Goal: Information Seeking & Learning: Learn about a topic

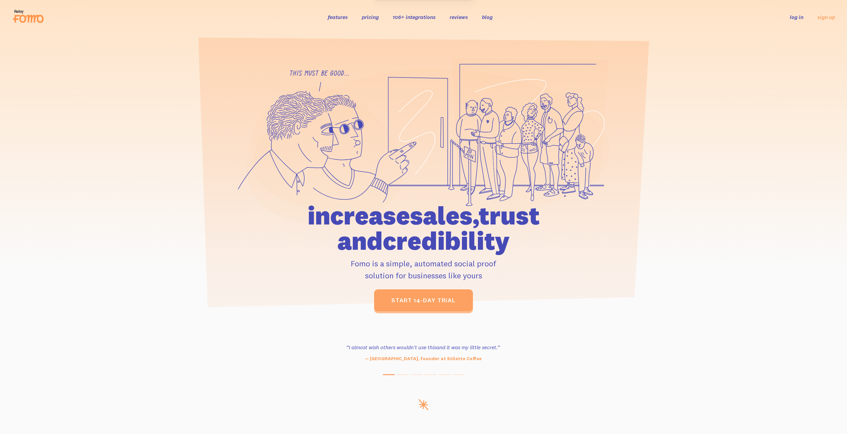
click at [372, 17] on link "pricing" at bounding box center [370, 17] width 17 height 7
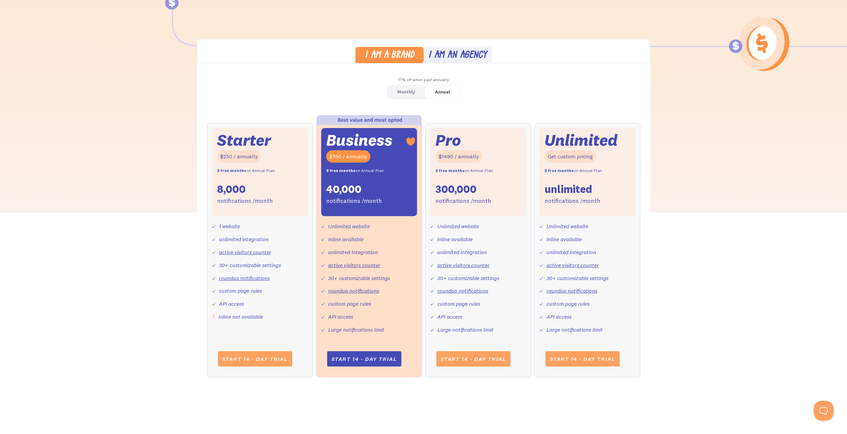
scroll to position [166, 0]
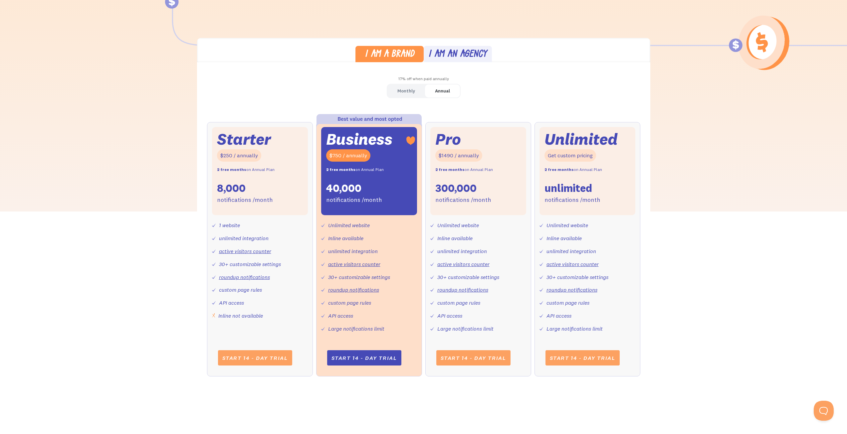
click at [395, 91] on link "Monthly" at bounding box center [407, 91] width 38 height 13
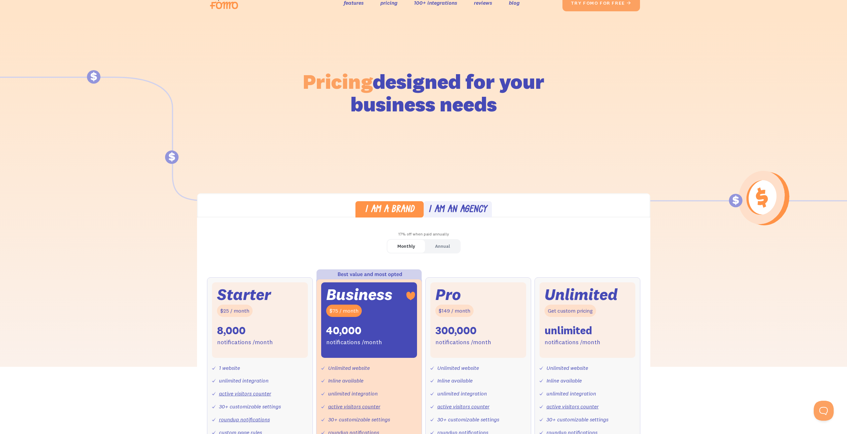
scroll to position [0, 0]
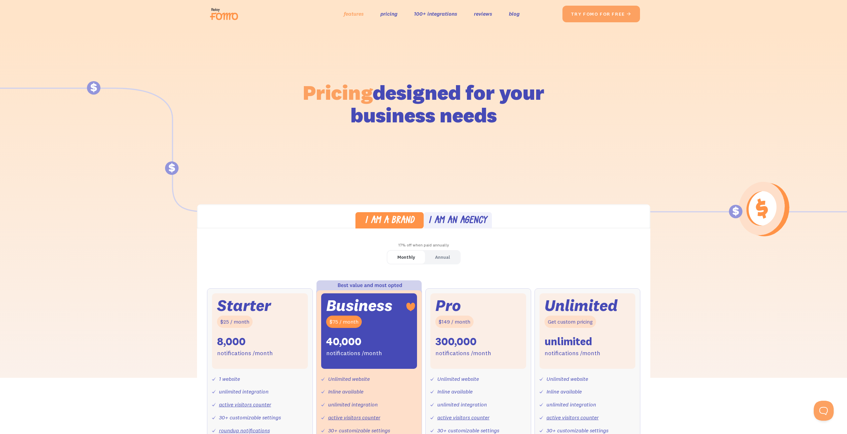
click at [360, 16] on link "features" at bounding box center [354, 14] width 20 height 10
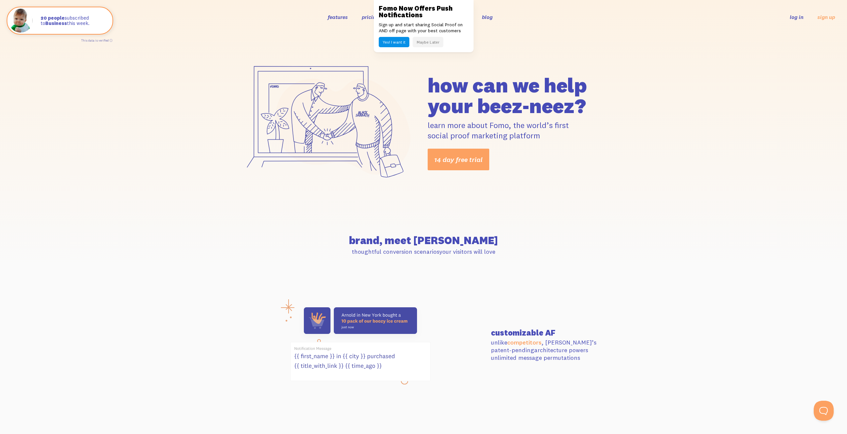
click at [552, 49] on div "how can we help your beez-neez? learn more about Fomo, the world’s first social…" at bounding box center [423, 122] width 847 height 177
click at [432, 47] on button "Maybe Later" at bounding box center [428, 42] width 31 height 10
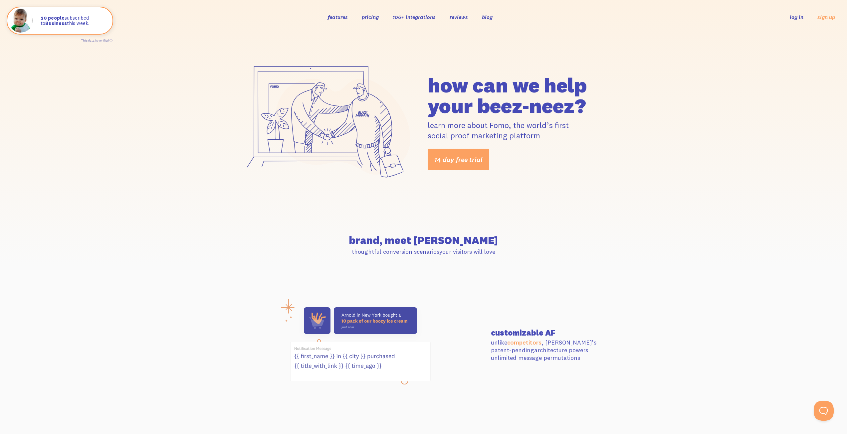
click at [373, 16] on link "pricing" at bounding box center [370, 17] width 17 height 7
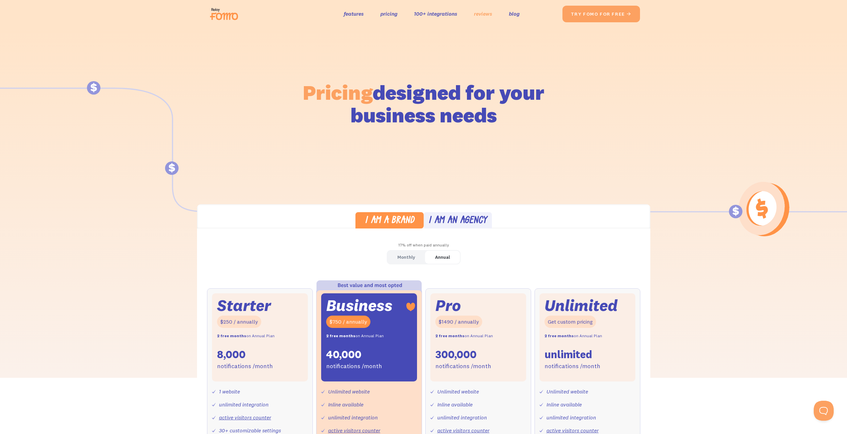
click at [481, 15] on link "reviews" at bounding box center [483, 14] width 18 height 10
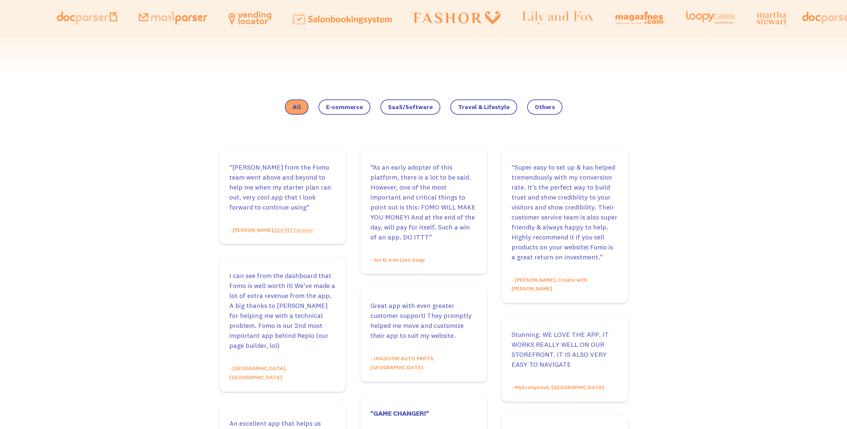
scroll to position [400, 0]
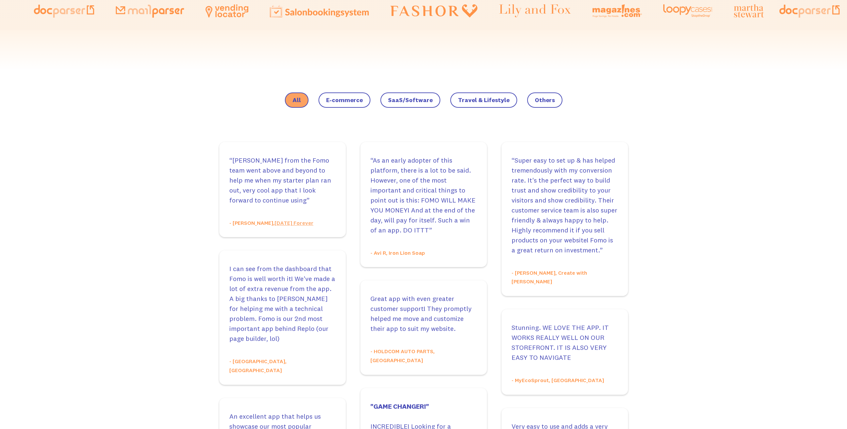
click at [352, 102] on span "E-commerce" at bounding box center [344, 100] width 37 height 7
click at [0, 0] on input "E-commerce" at bounding box center [0, 0] width 0 height 0
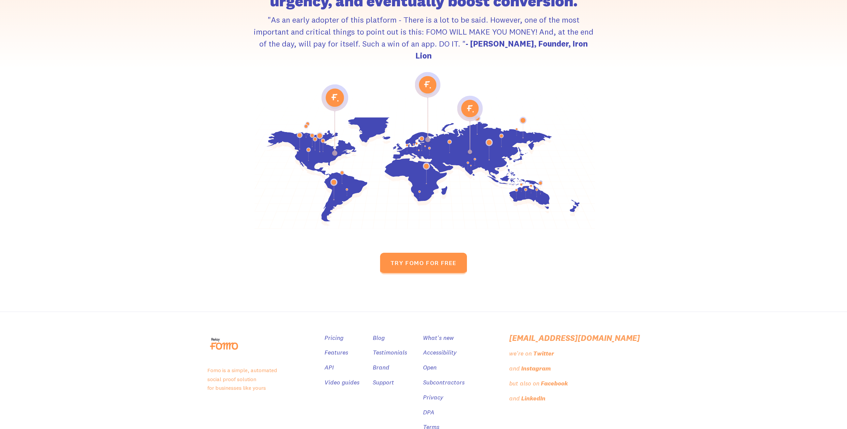
scroll to position [979, 0]
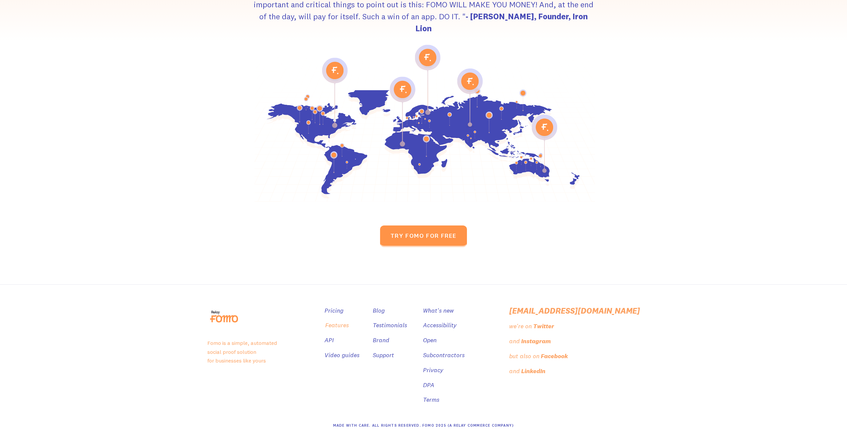
click at [349, 321] on link "Features" at bounding box center [337, 326] width 24 height 10
